Goal: Information Seeking & Learning: Learn about a topic

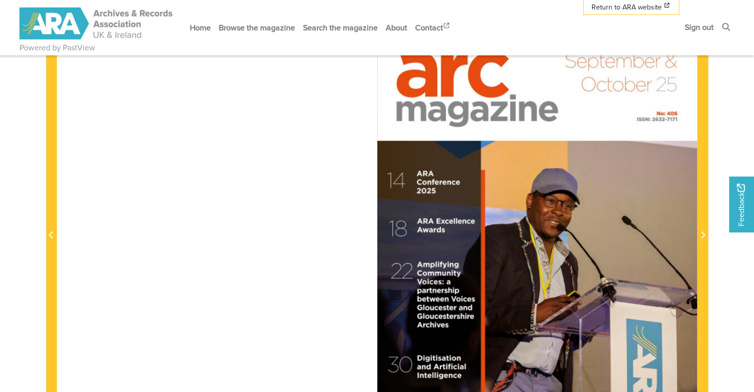
scroll to position [199, 0]
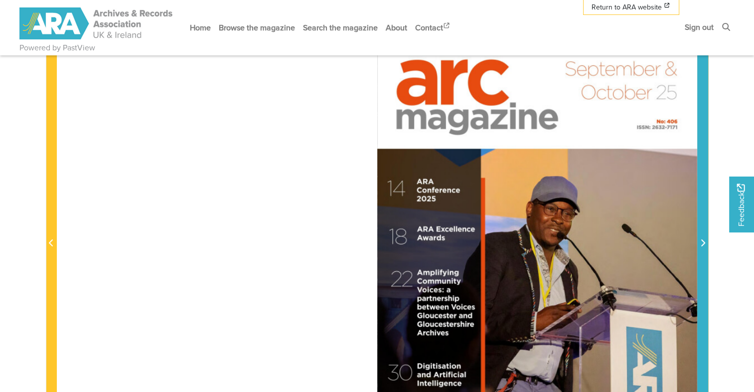
click at [702, 244] on icon "Next Page" at bounding box center [702, 243] width 5 height 8
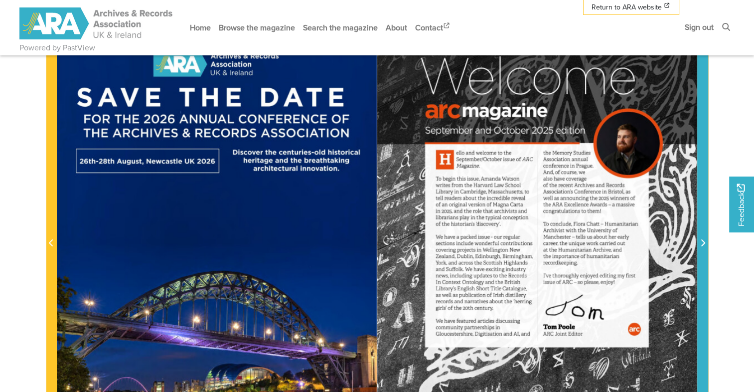
click at [699, 244] on span "Next Page" at bounding box center [703, 243] width 10 height 12
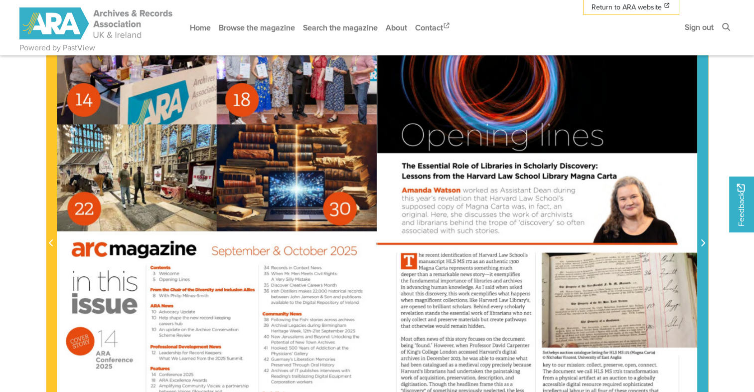
click at [698, 244] on span "Next Page" at bounding box center [703, 243] width 10 height 12
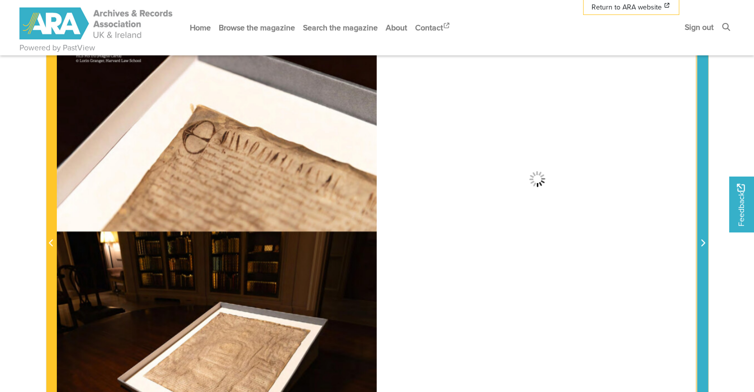
click at [698, 244] on span "Next Page" at bounding box center [703, 243] width 10 height 12
